Goal: Find specific page/section: Find specific page/section

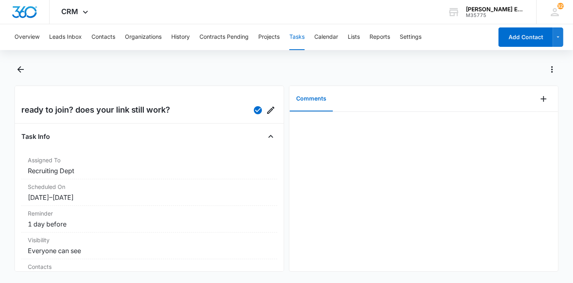
click at [91, 40] on div "Overview Leads Inbox Contacts Organizations History Contracts Pending Projects …" at bounding box center [251, 37] width 483 height 26
click at [97, 41] on button "Contacts" at bounding box center [104, 37] width 24 height 26
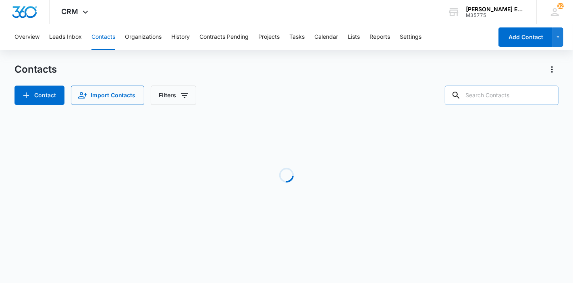
click at [528, 96] on input "text" at bounding box center [502, 94] width 114 height 19
type input "[PERSON_NAME]"
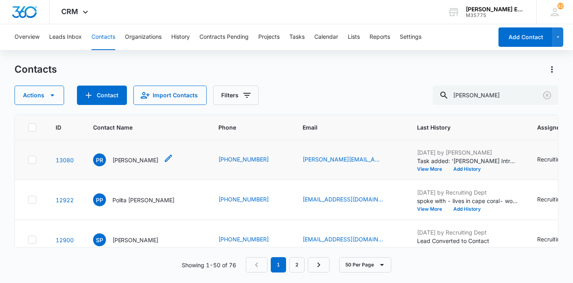
click at [146, 165] on div "[PERSON_NAME] [PERSON_NAME]" at bounding box center [126, 159] width 66 height 13
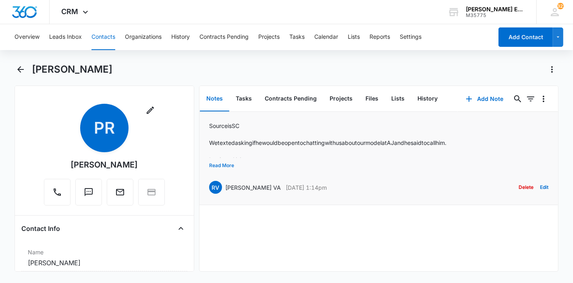
click at [230, 163] on button "Read More" at bounding box center [221, 165] width 25 height 15
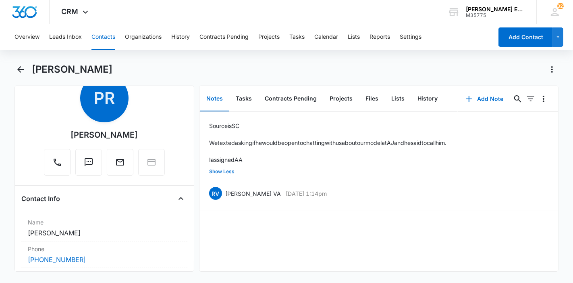
scroll to position [29, 0]
